Goal: Information Seeking & Learning: Learn about a topic

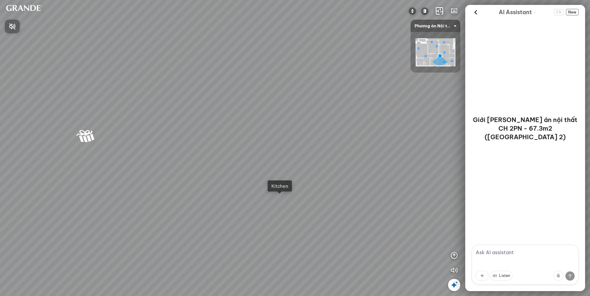
drag, startPoint x: 329, startPoint y: 177, endPoint x: 372, endPoint y: 132, distance: 62.2
click at [378, 132] on div at bounding box center [295, 148] width 590 height 296
drag, startPoint x: 299, startPoint y: 126, endPoint x: 320, endPoint y: 126, distance: 20.6
click at [313, 127] on div "MDF dining table is moisture-proof and scratch-resistant 2.890.000 VND Leather …" at bounding box center [295, 148] width 590 height 296
click at [453, 282] on icon at bounding box center [454, 284] width 7 height 7
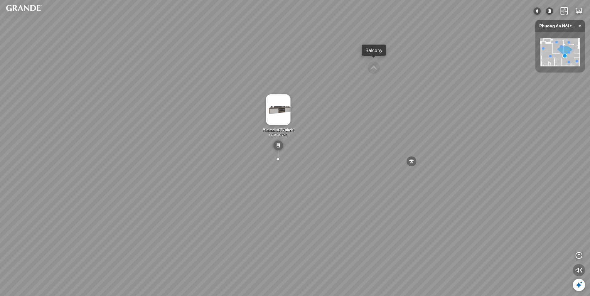
click at [579, 268] on icon "button" at bounding box center [578, 269] width 7 height 7
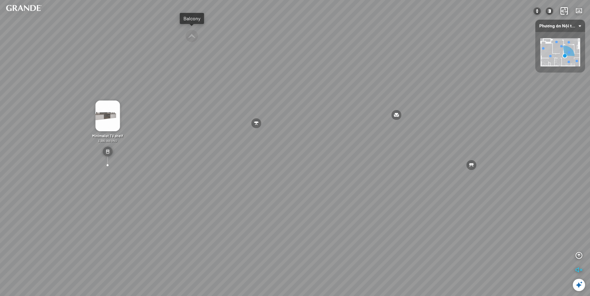
drag, startPoint x: 475, startPoint y: 234, endPoint x: 303, endPoint y: 219, distance: 172.4
click at [304, 219] on div "MDF dining table is moisture-proof and scratch-resistant 2.890.000 VND Leather …" at bounding box center [295, 148] width 590 height 296
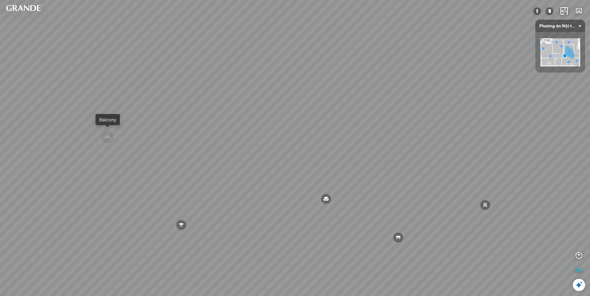
drag, startPoint x: 309, startPoint y: 223, endPoint x: 293, endPoint y: 242, distance: 24.9
click at [293, 242] on div "MDF dining table is moisture-proof and scratch-resistant 2.890.000 VND Leather …" at bounding box center [295, 148] width 590 height 296
click at [330, 152] on img at bounding box center [325, 151] width 25 height 31
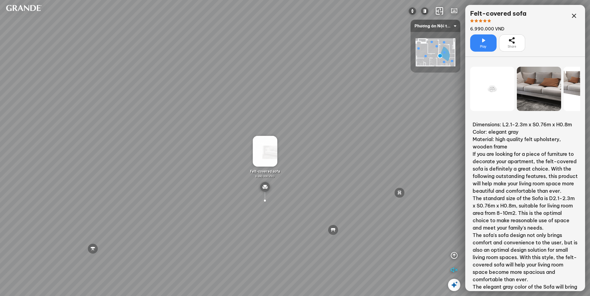
click at [494, 91] on icon at bounding box center [492, 88] width 7 height 7
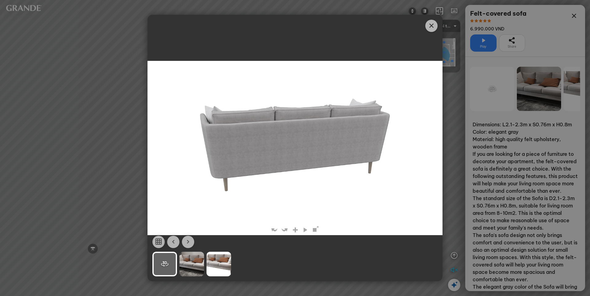
drag, startPoint x: 361, startPoint y: 148, endPoint x: 287, endPoint y: 159, distance: 74.2
click at [281, 159] on img at bounding box center [295, 148] width 249 height 174
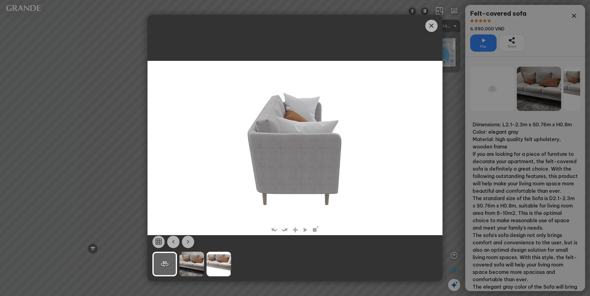
drag, startPoint x: 365, startPoint y: 145, endPoint x: 302, endPoint y: 167, distance: 66.3
click at [302, 167] on img at bounding box center [295, 148] width 249 height 174
click at [193, 264] on div at bounding box center [191, 264] width 25 height 25
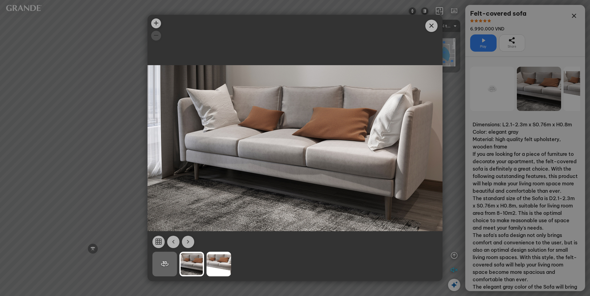
click at [218, 271] on div at bounding box center [219, 264] width 25 height 25
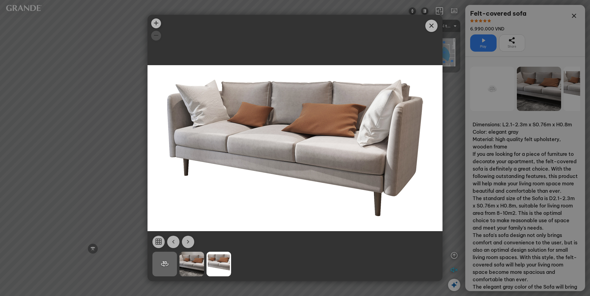
click at [431, 29] on span "Close" at bounding box center [431, 26] width 12 height 12
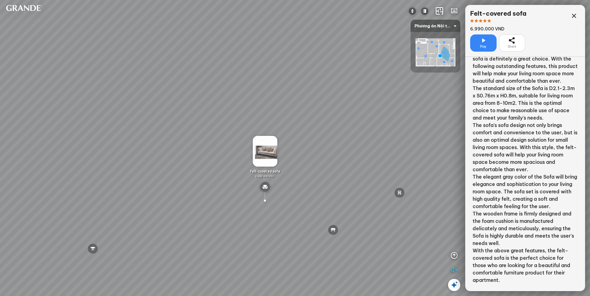
scroll to position [25, 0]
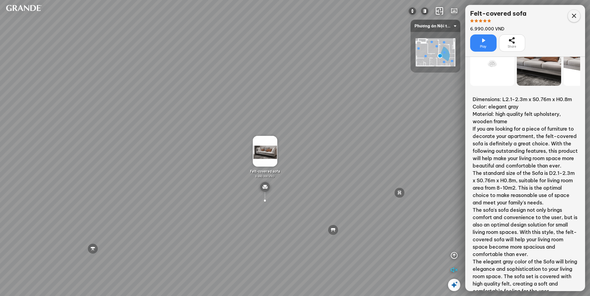
click at [571, 18] on icon at bounding box center [573, 15] width 7 height 7
